Goal: Check status

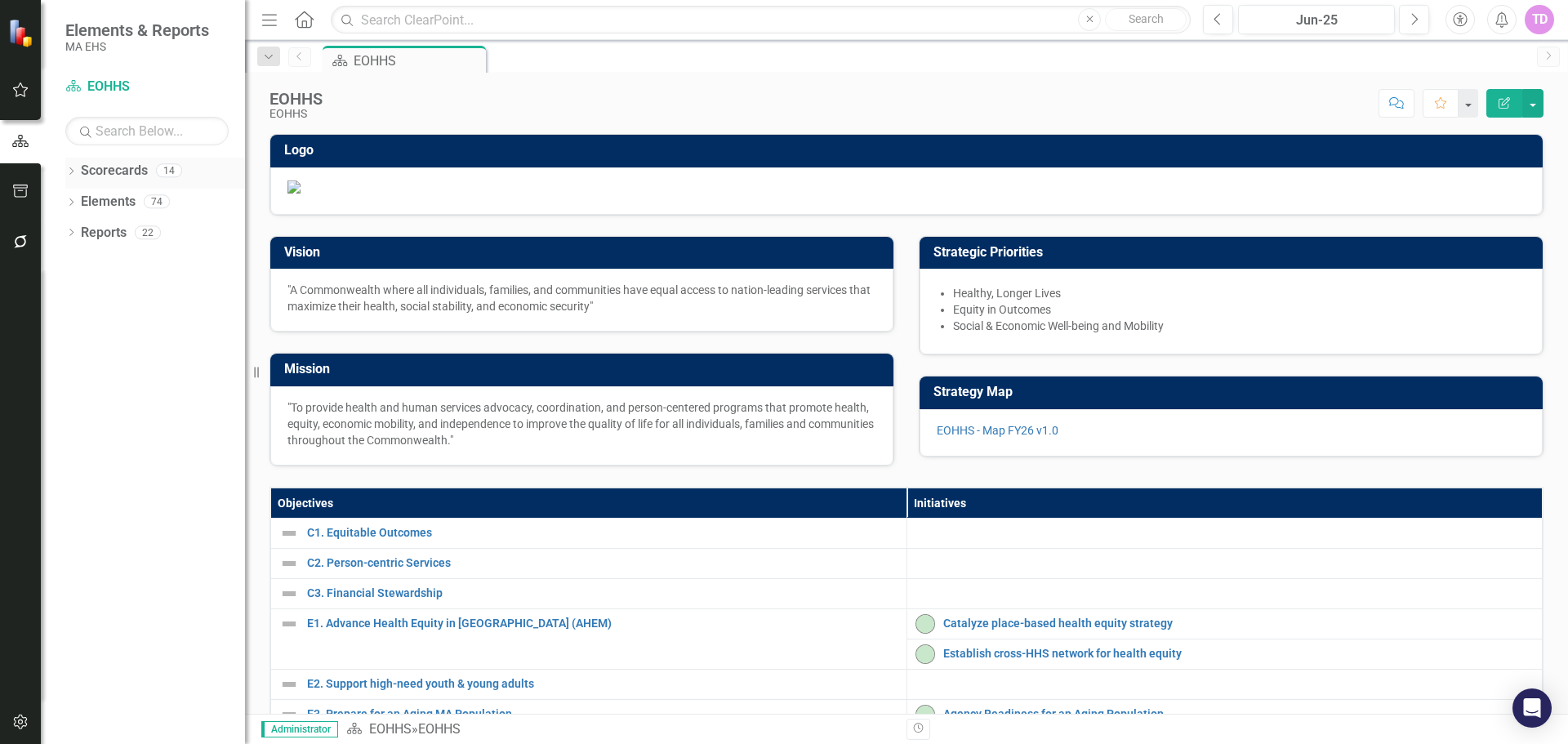
click at [81, 175] on link "Scorecards" at bounding box center [115, 171] width 67 height 19
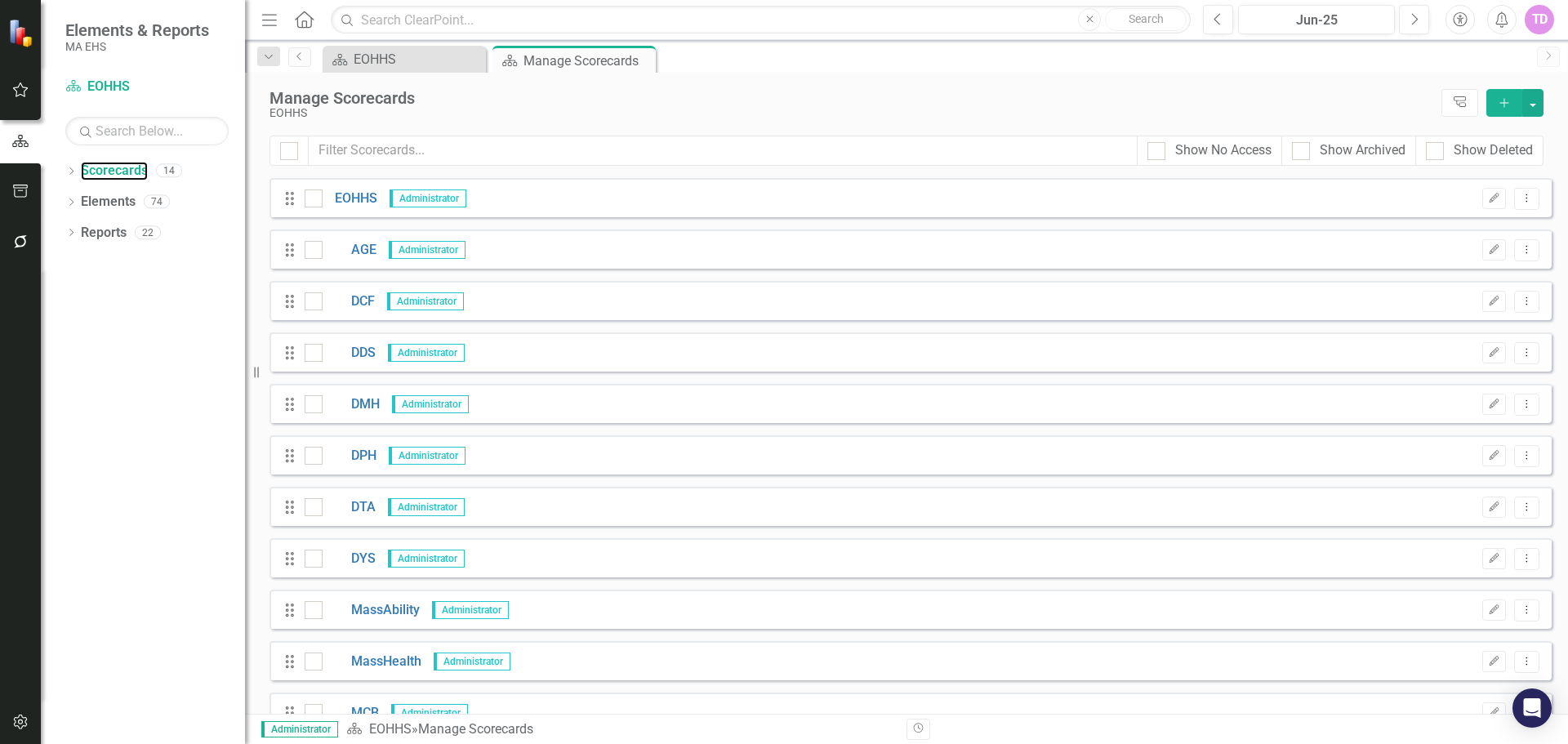
scroll to position [184, 0]
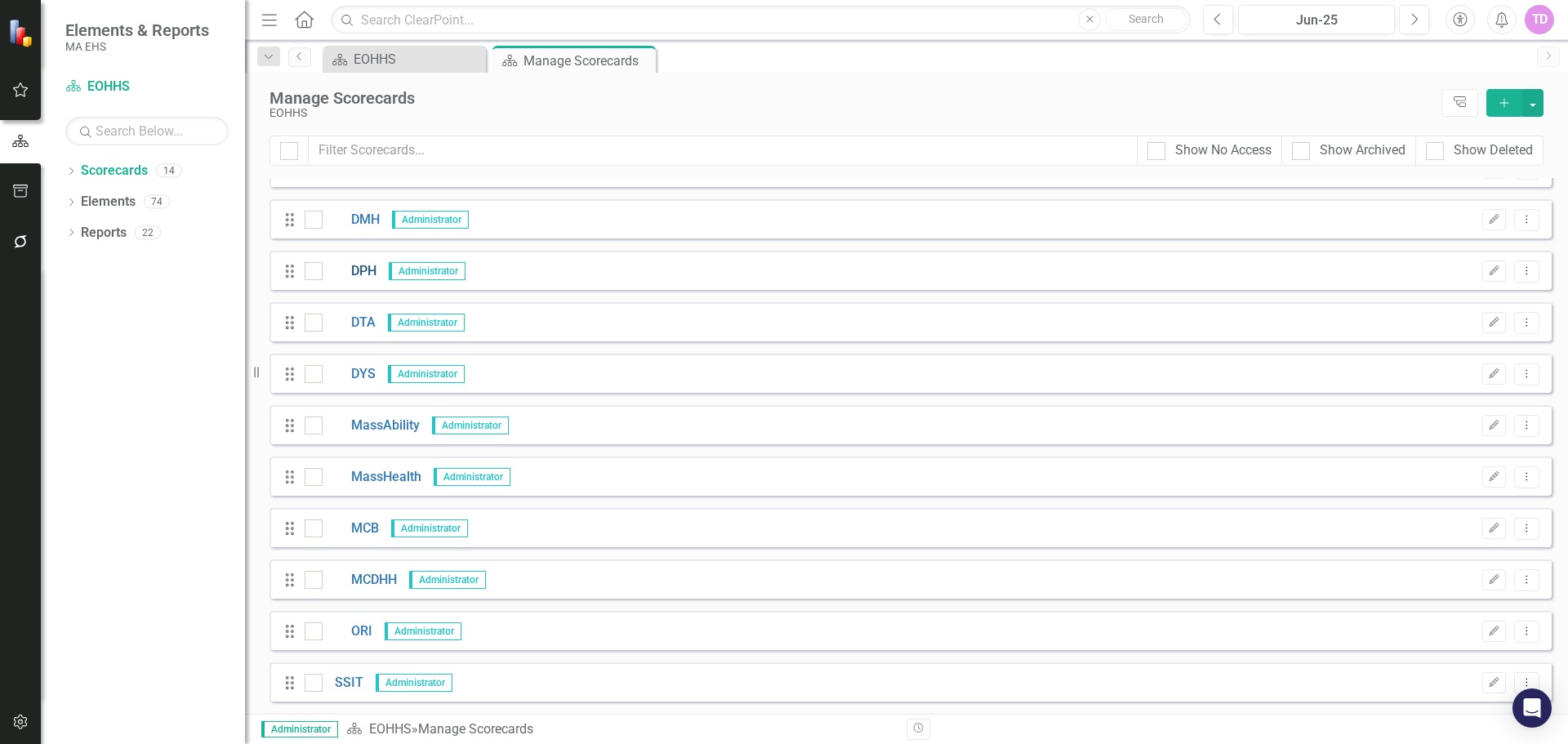
click at [363, 275] on link "DPH" at bounding box center [350, 271] width 54 height 19
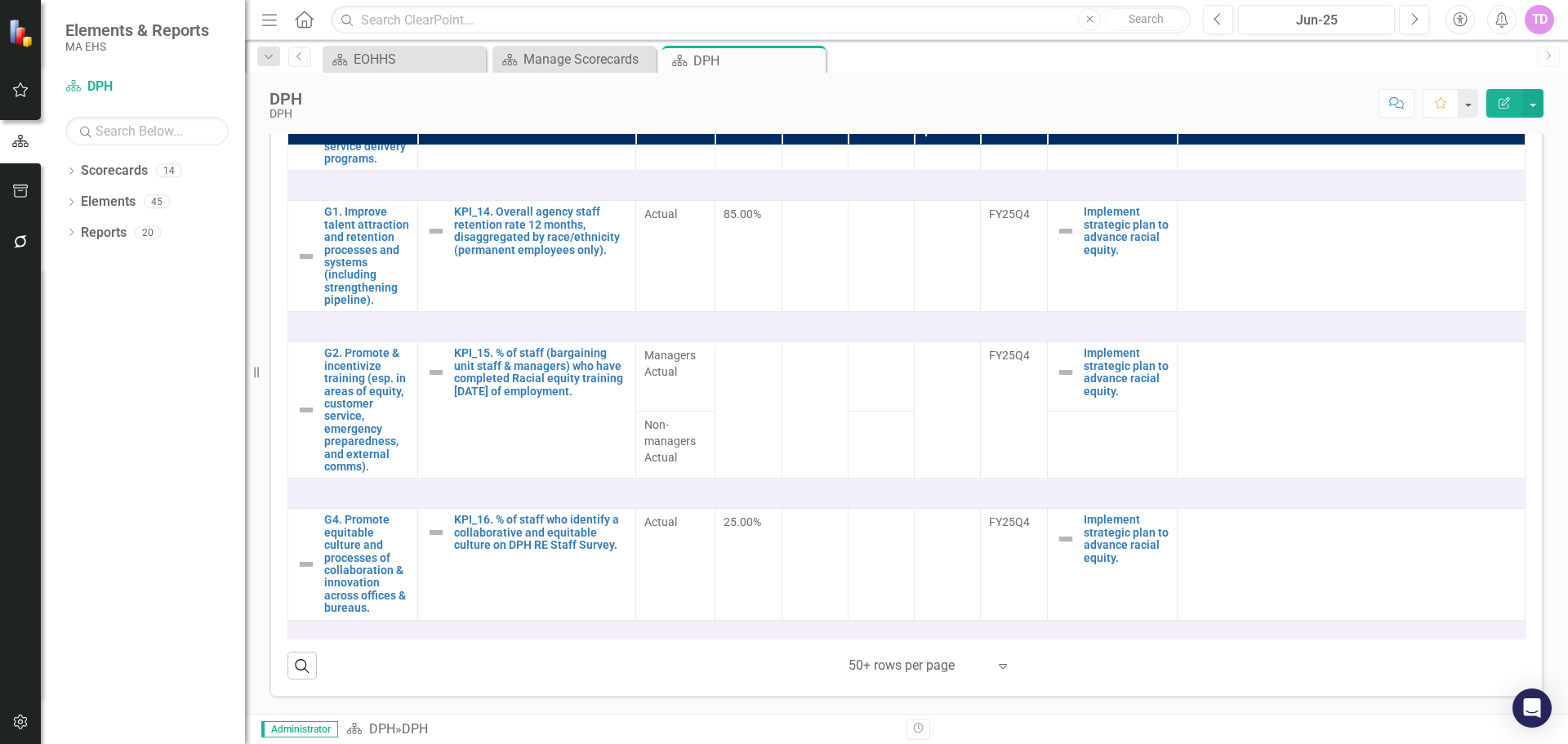
scroll to position [1829, 0]
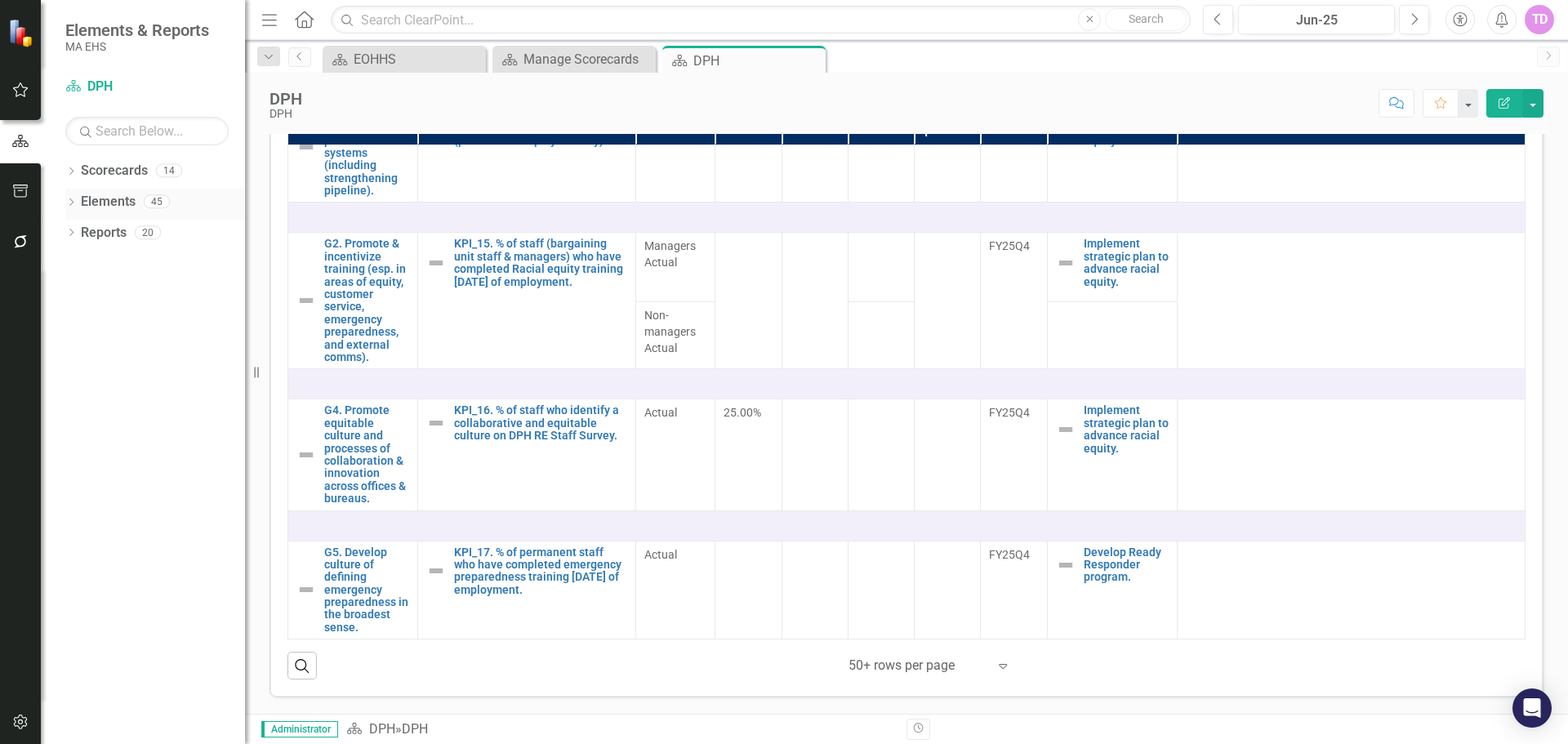
click at [116, 204] on link "Elements" at bounding box center [108, 201] width 55 height 19
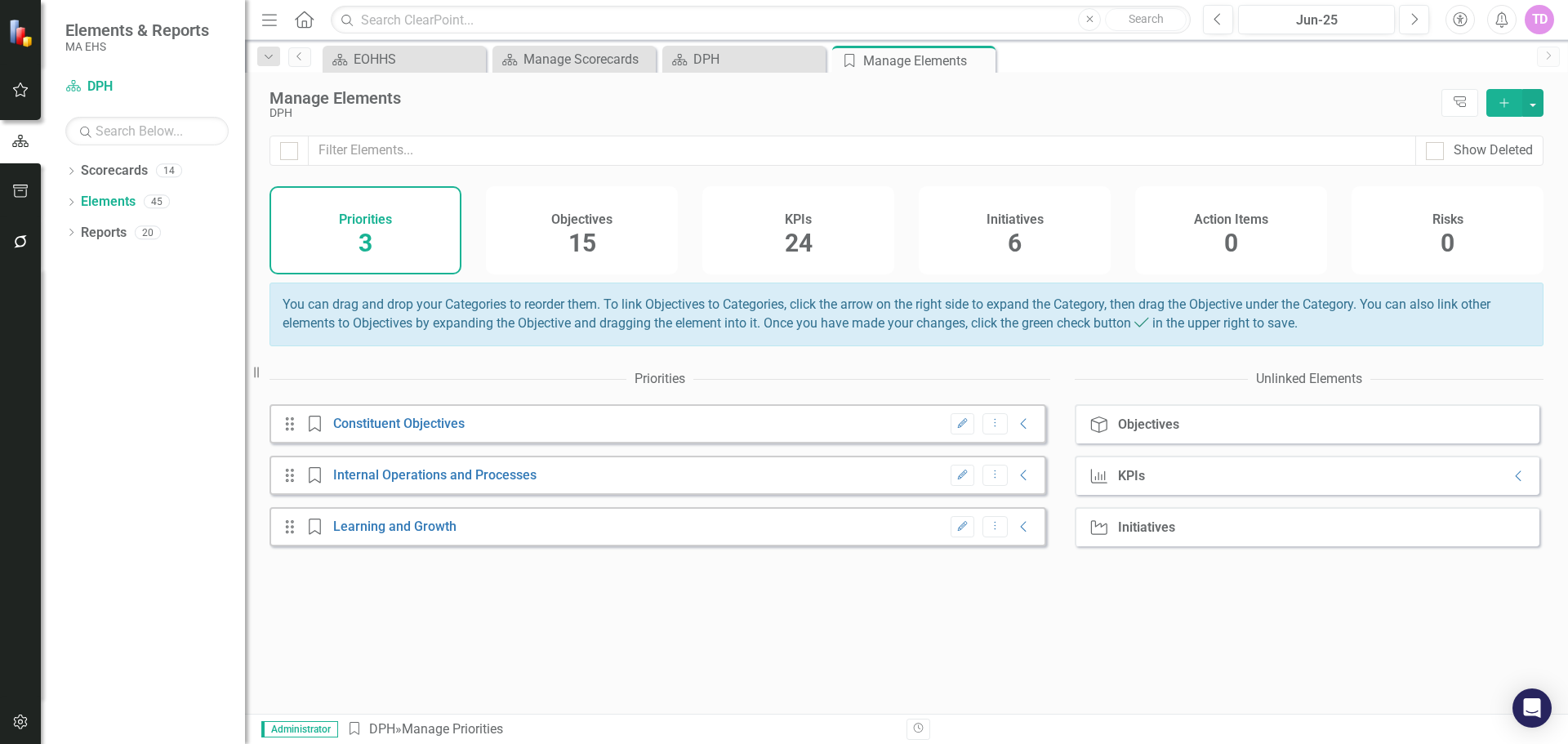
click at [1018, 253] on span "6" at bounding box center [1014, 243] width 14 height 29
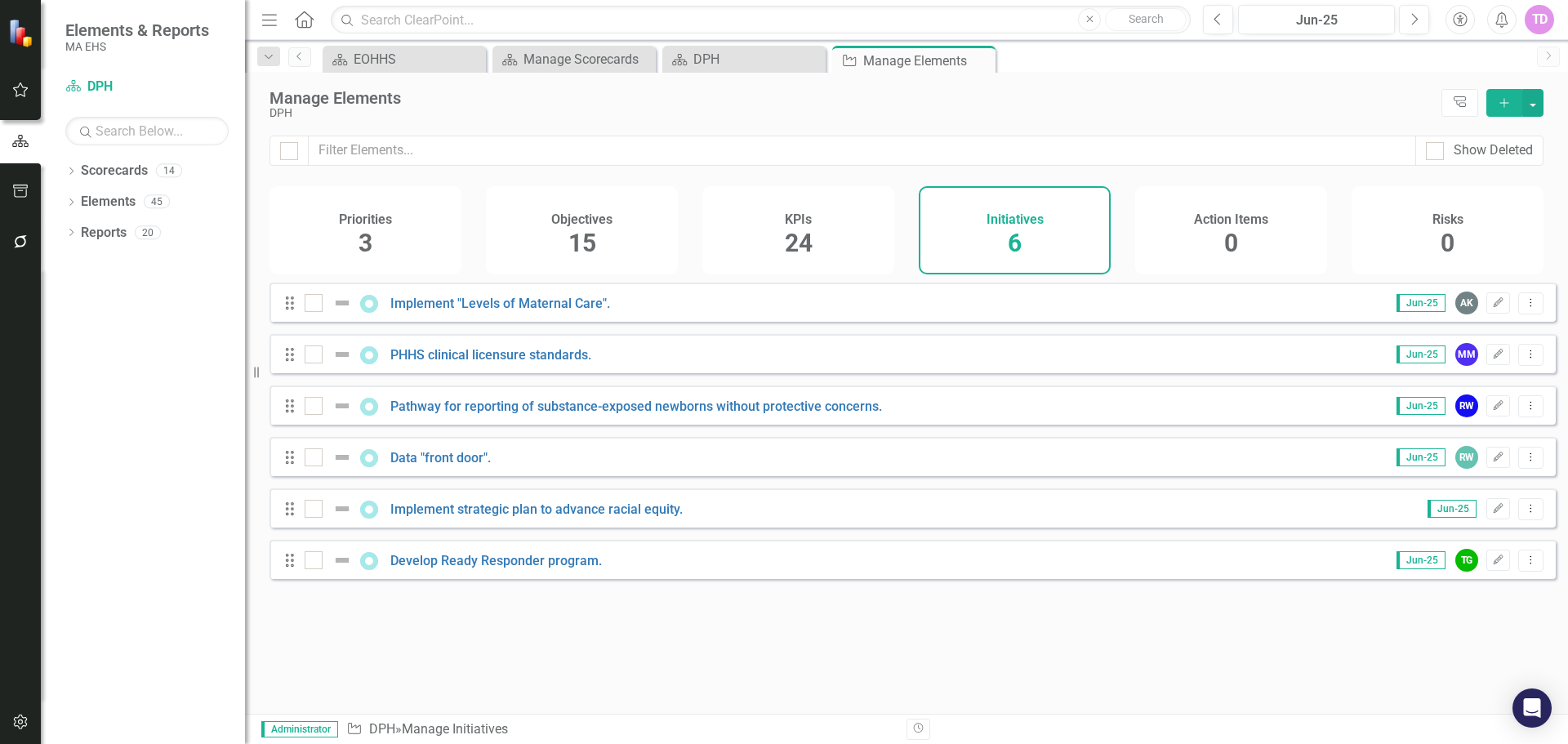
click at [576, 307] on div "Implement "Levels of Maternal Care"." at bounding box center [459, 303] width 310 height 20
click at [561, 312] on link "Implement "Levels of Maternal Care"." at bounding box center [499, 302] width 219 height 15
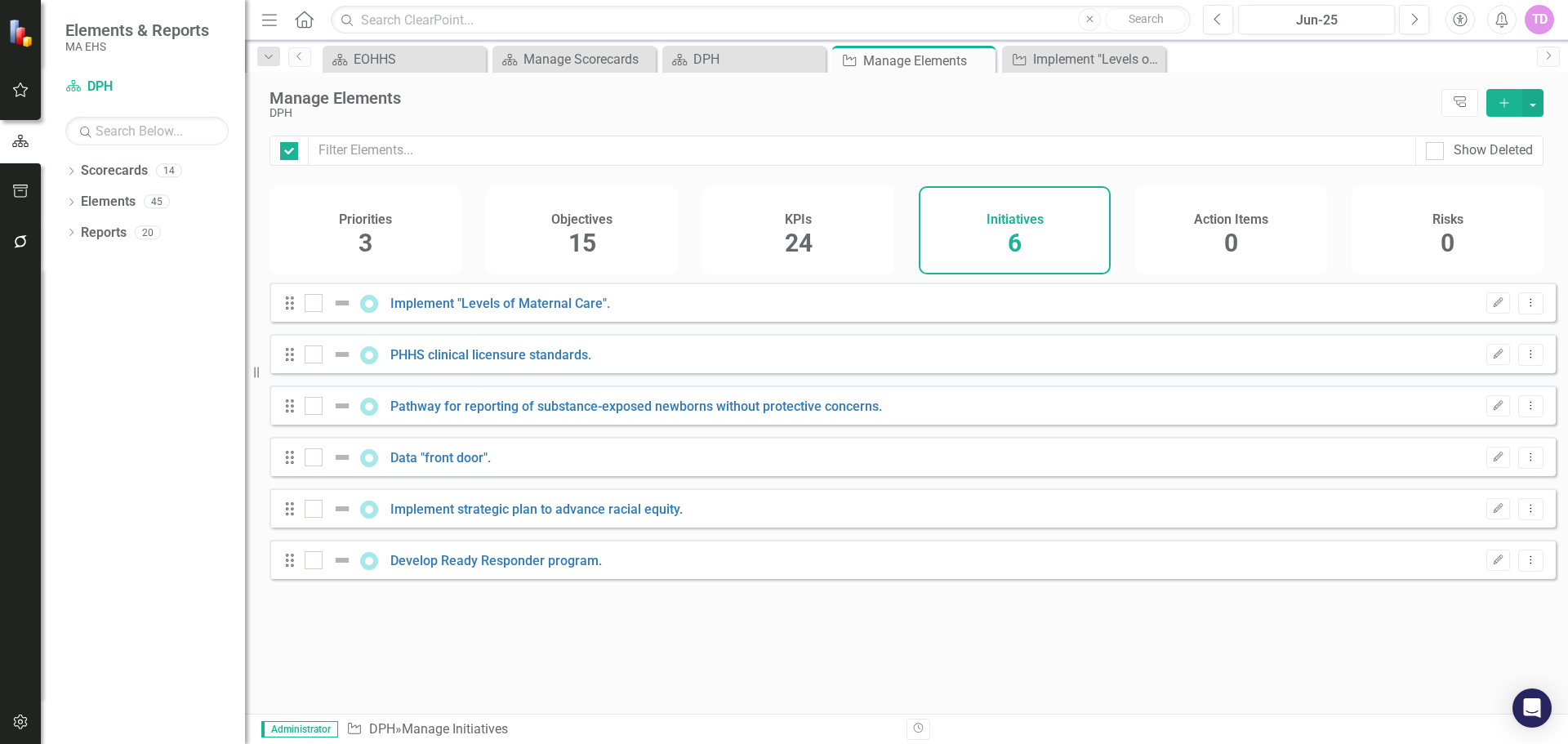
checkbox input "false"
